Goal: Check status: Check status

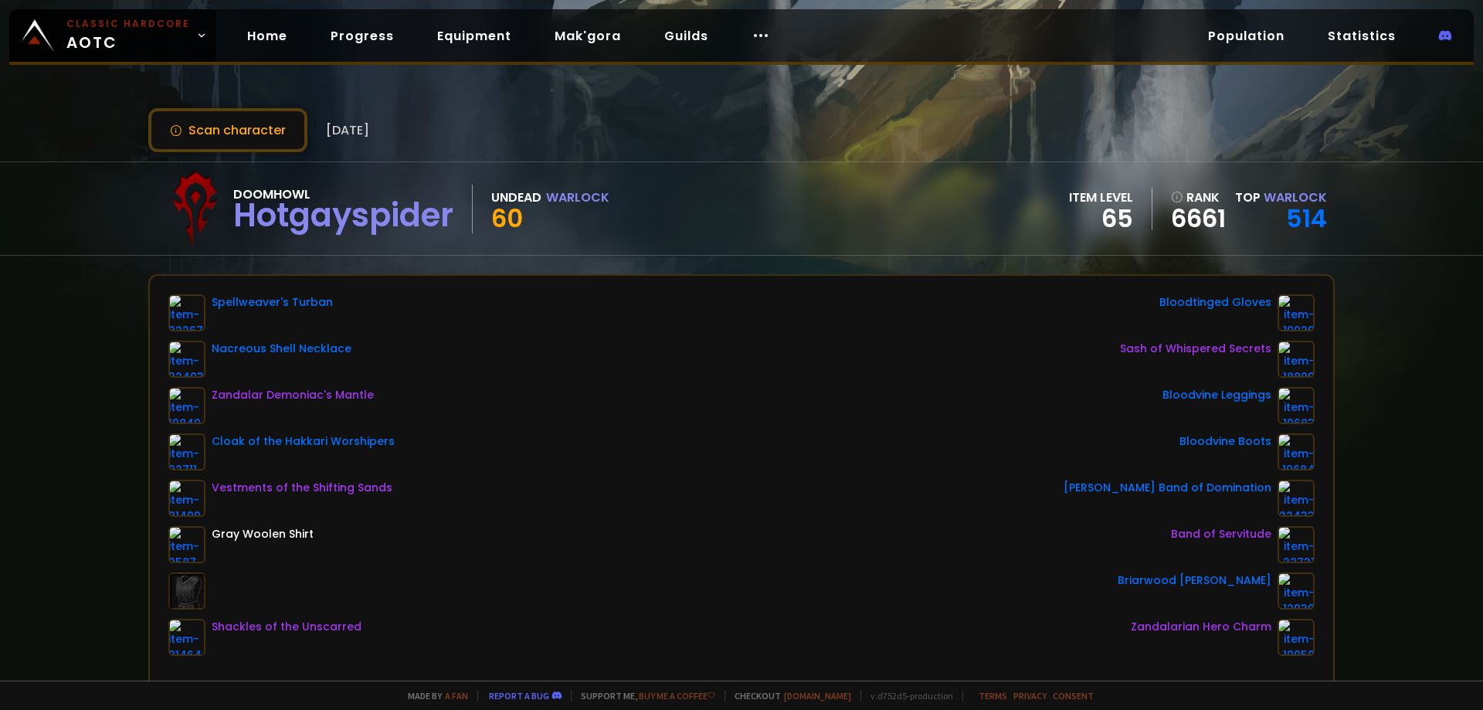
drag, startPoint x: 74, startPoint y: 191, endPoint x: 97, endPoint y: 181, distance: 25.3
click at [75, 195] on div "Doomhowl Hotgayspider Undead Warlock 60 item level 65 rank 6661 Top Warlock 514" at bounding box center [741, 208] width 1483 height 94
click at [187, 120] on button "Scan character" at bounding box center [227, 130] width 159 height 44
click at [223, 131] on button "Scan character" at bounding box center [227, 130] width 159 height 44
click at [203, 135] on button "Scan character" at bounding box center [227, 130] width 159 height 44
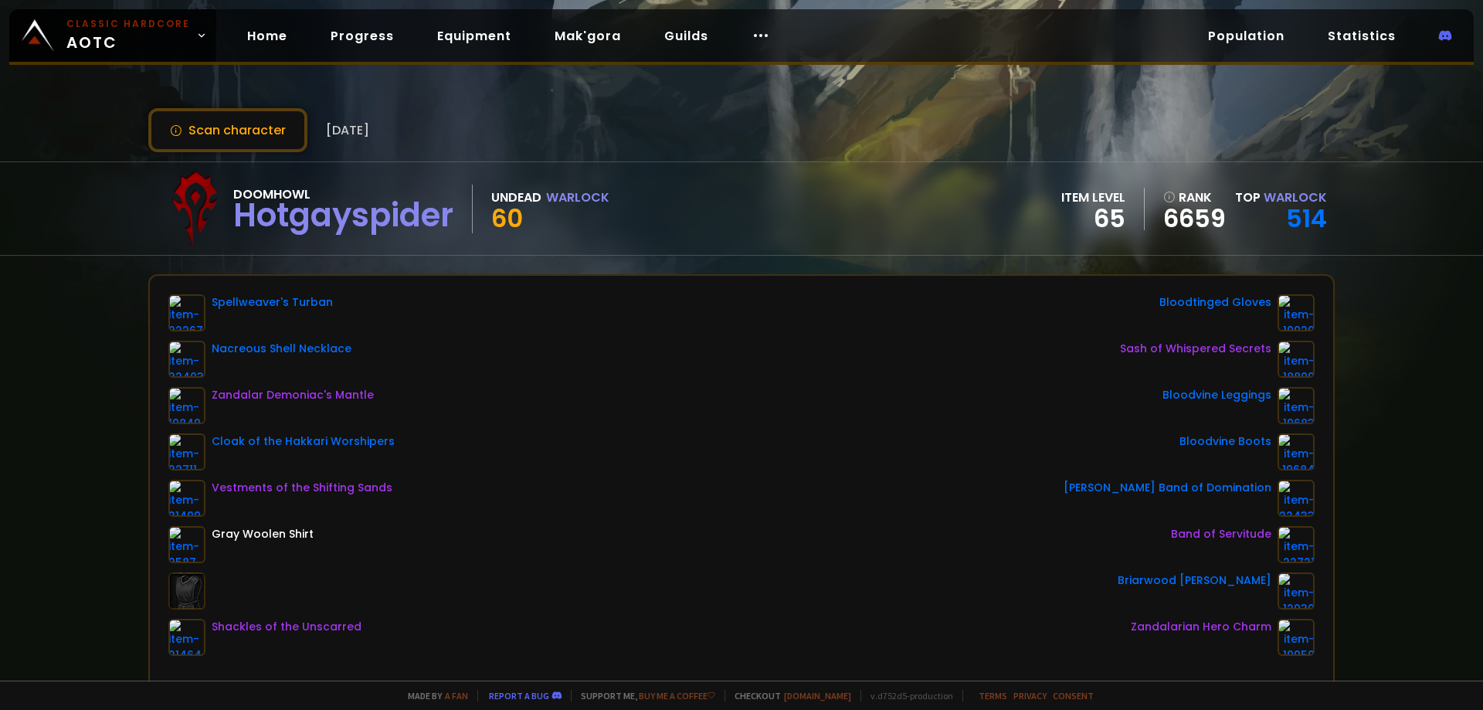
click at [36, 370] on div "Scan character 2 days ago Doomhowl Hotgayspider Undead Warlock 60 item level 65…" at bounding box center [741, 340] width 1483 height 681
click at [261, 132] on button "Scan character" at bounding box center [227, 130] width 159 height 44
click at [263, 131] on button "Scan character" at bounding box center [227, 130] width 159 height 44
click at [0, 192] on div "Doomhowl Hotgayspider Undead Warlock 60 item level 65 rank 6659 Top Warlock 514" at bounding box center [741, 208] width 1483 height 94
click at [43, 275] on div "Scan character 2 days ago Doomhowl Hotgayspider Undead Warlock 60 item level 65…" at bounding box center [741, 340] width 1483 height 681
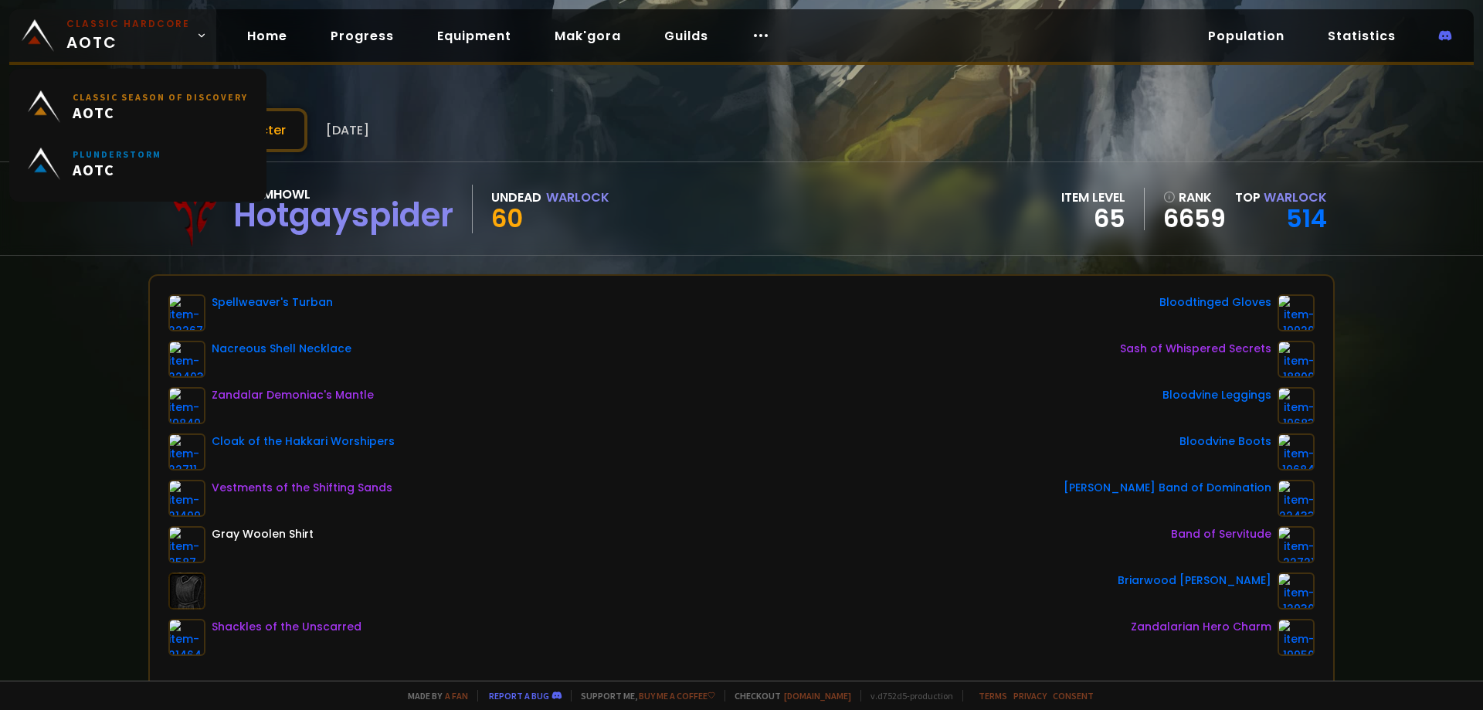
click at [134, 39] on span "Classic Hardcore AOTC" at bounding box center [128, 35] width 124 height 37
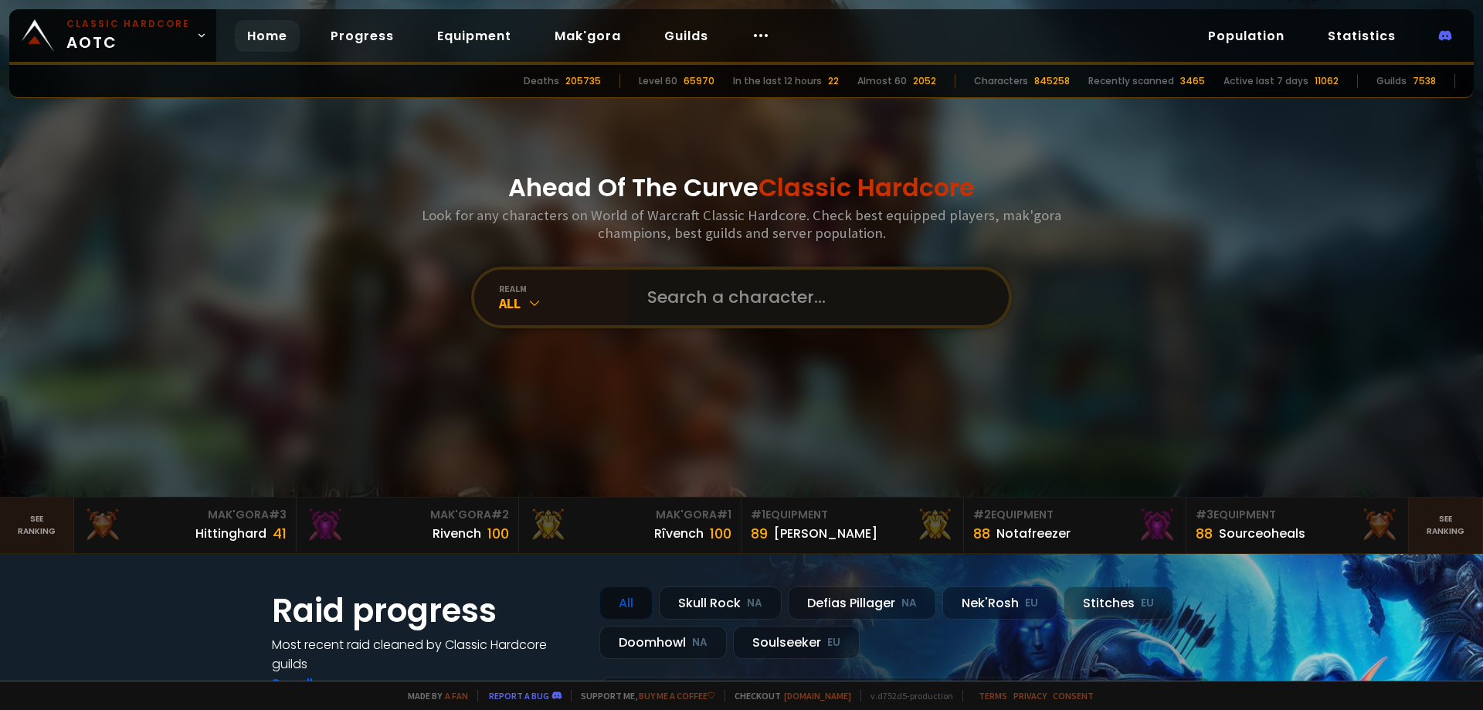
click at [691, 279] on input "text" at bounding box center [814, 298] width 352 height 56
type input "Yuqi"
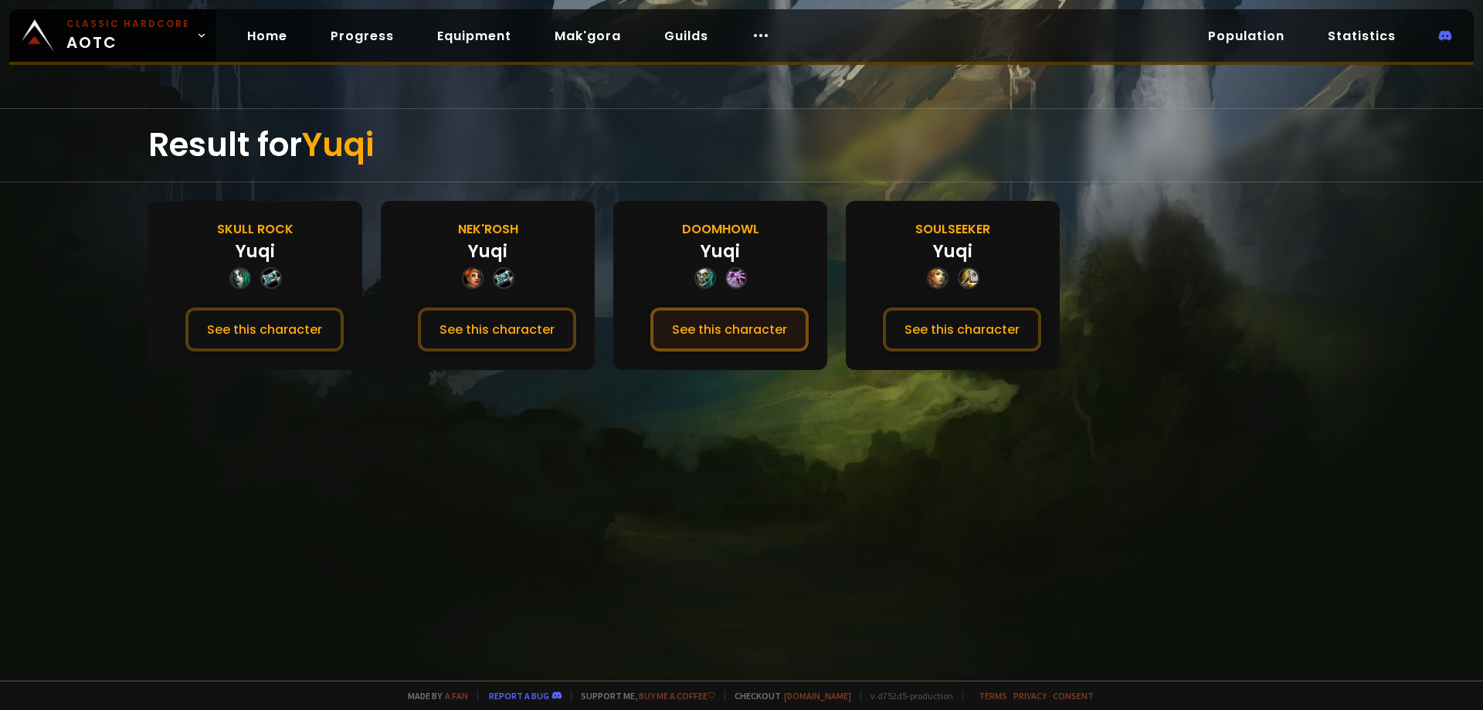
click at [709, 328] on button "See this character" at bounding box center [730, 330] width 158 height 44
